Goal: Task Accomplishment & Management: Complete application form

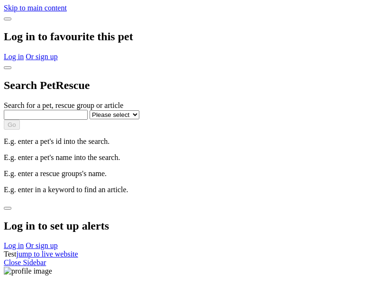
select select
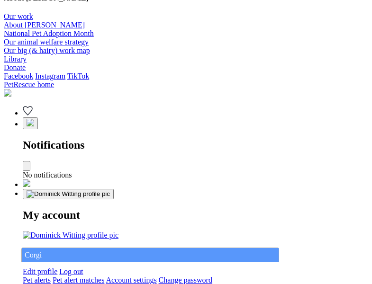
type input "Corgi"
select select "844268919"
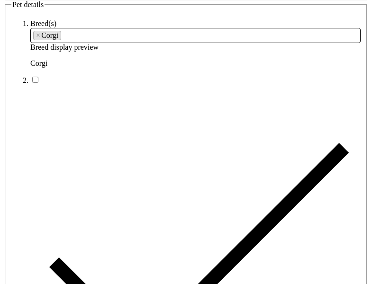
type input "[GEOGRAPHIC_DATA], 6112"
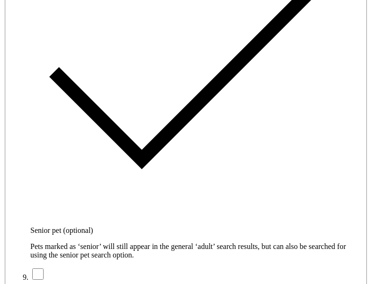
type input "14FEO934M45O193"
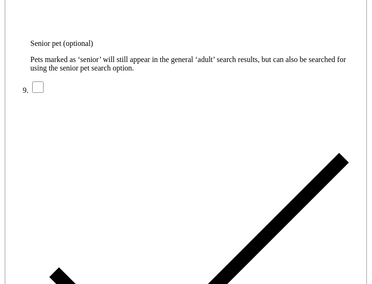
radio input "true"
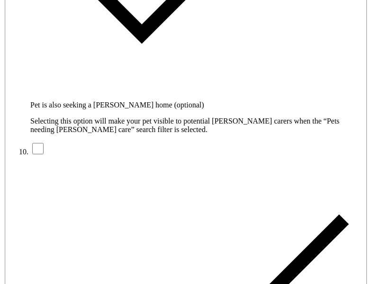
type input "Please wait..."
